Goal: Use online tool/utility: Utilize a website feature to perform a specific function

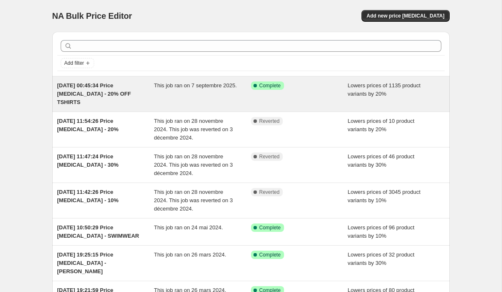
click at [183, 103] on div "This job ran on 7 septembre 2025." at bounding box center [202, 94] width 97 height 25
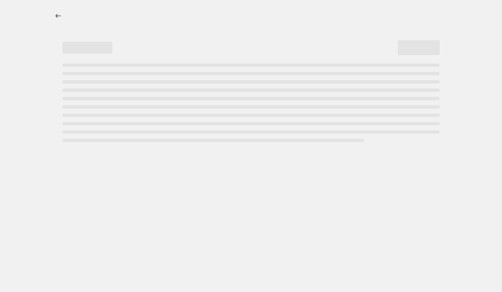
select select "percentage"
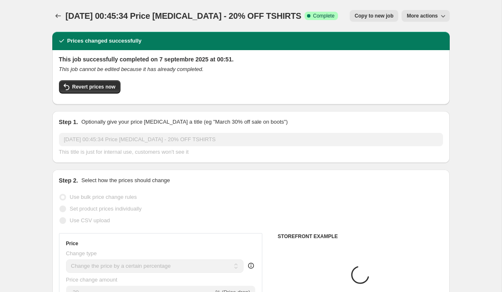
select select "collection"
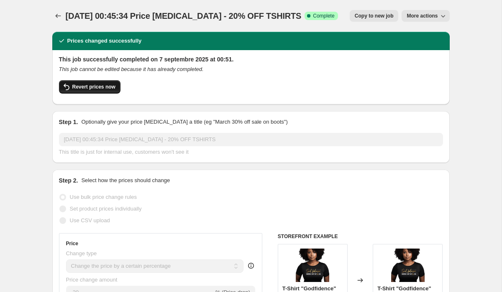
click at [112, 90] on span "Revert prices now" at bounding box center [93, 87] width 43 height 7
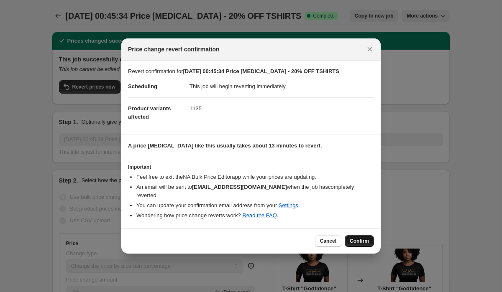
click at [356, 238] on span "Confirm" at bounding box center [358, 241] width 19 height 7
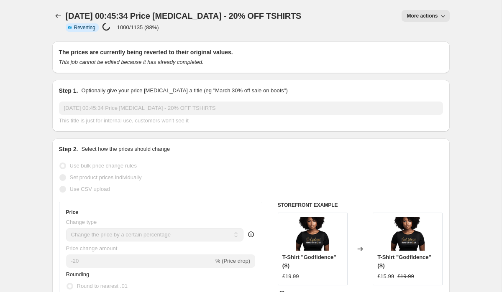
select select "percentage"
select select "collection"
